Goal: Information Seeking & Learning: Learn about a topic

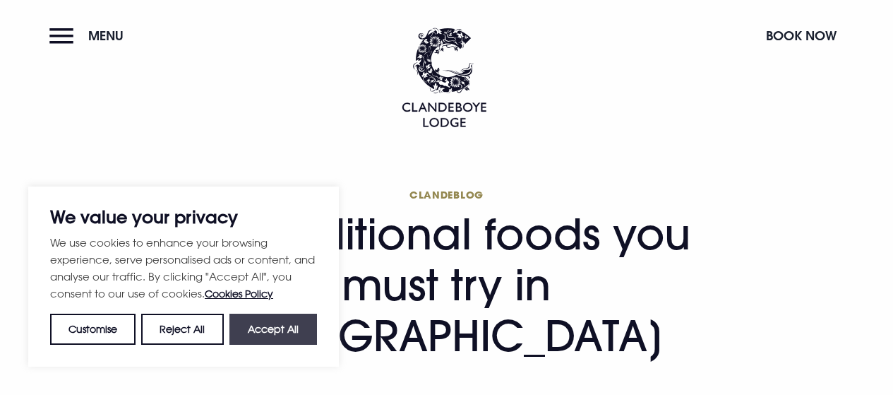
click at [286, 325] on button "Accept All" at bounding box center [273, 328] width 88 height 31
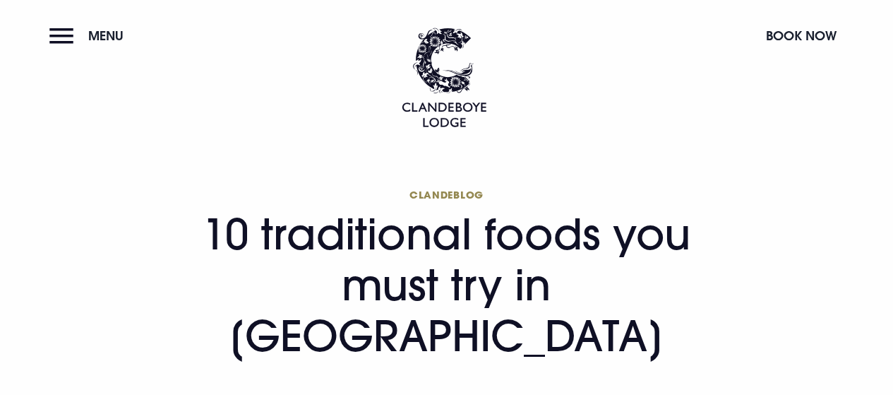
checkbox input "true"
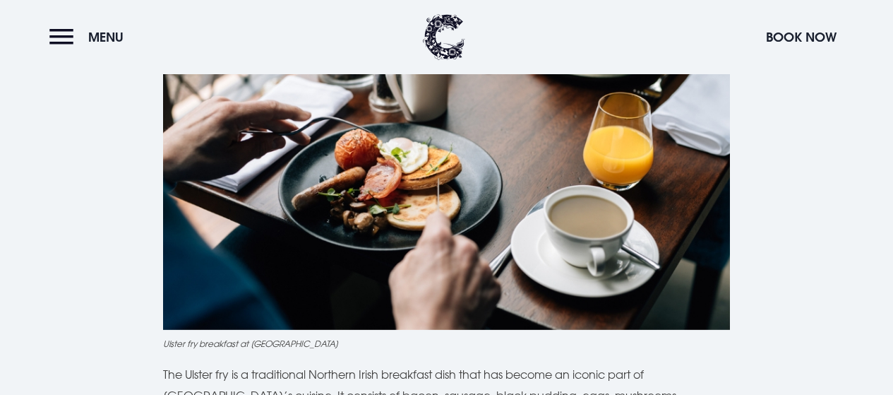
click at [524, 273] on img at bounding box center [446, 141] width 567 height 378
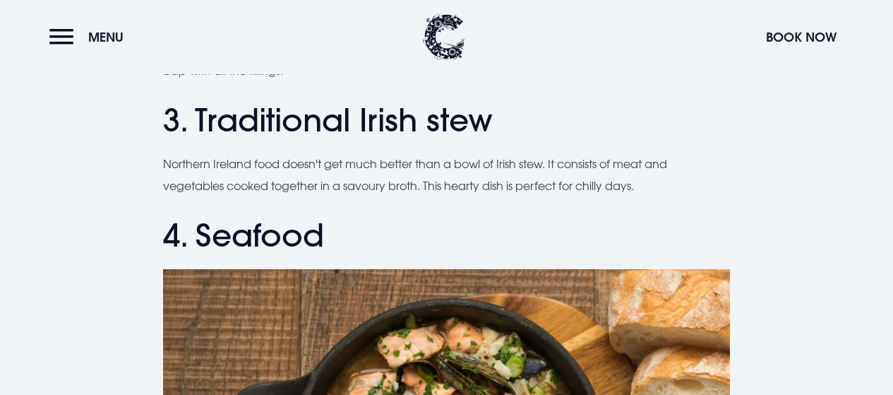
scroll to position [1293, 0]
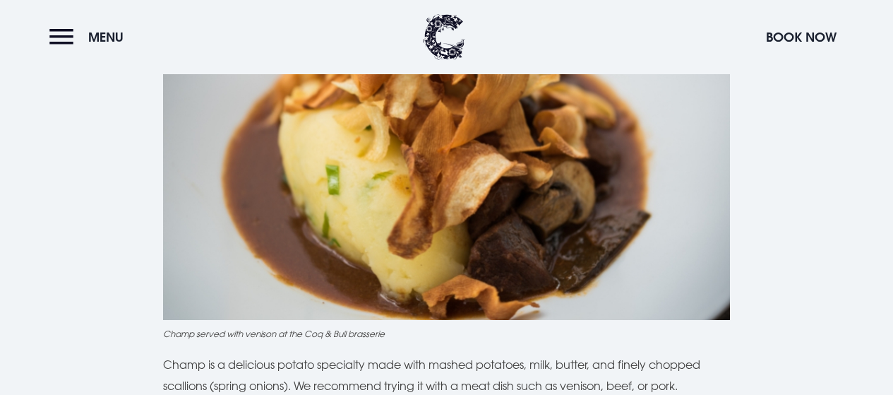
scroll to position [2288, 0]
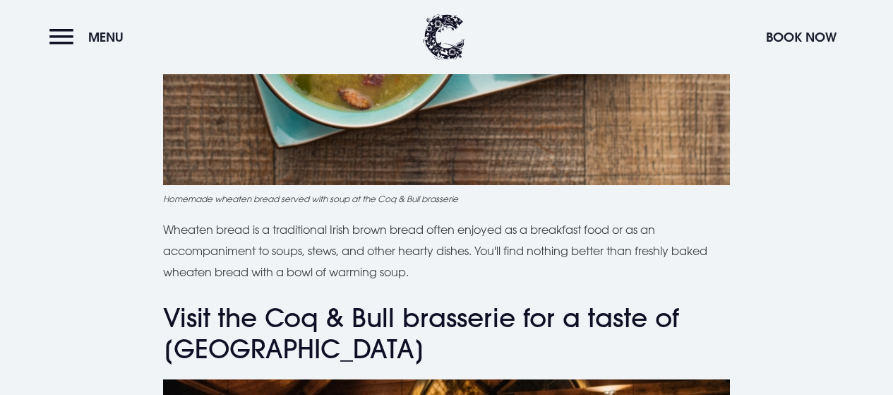
scroll to position [3927, 0]
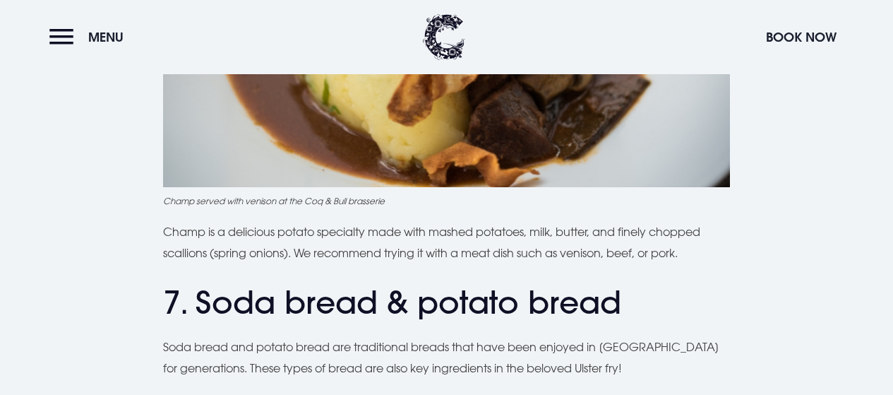
scroll to position [2465, 0]
